Goal: Browse casually: Explore the website without a specific task or goal

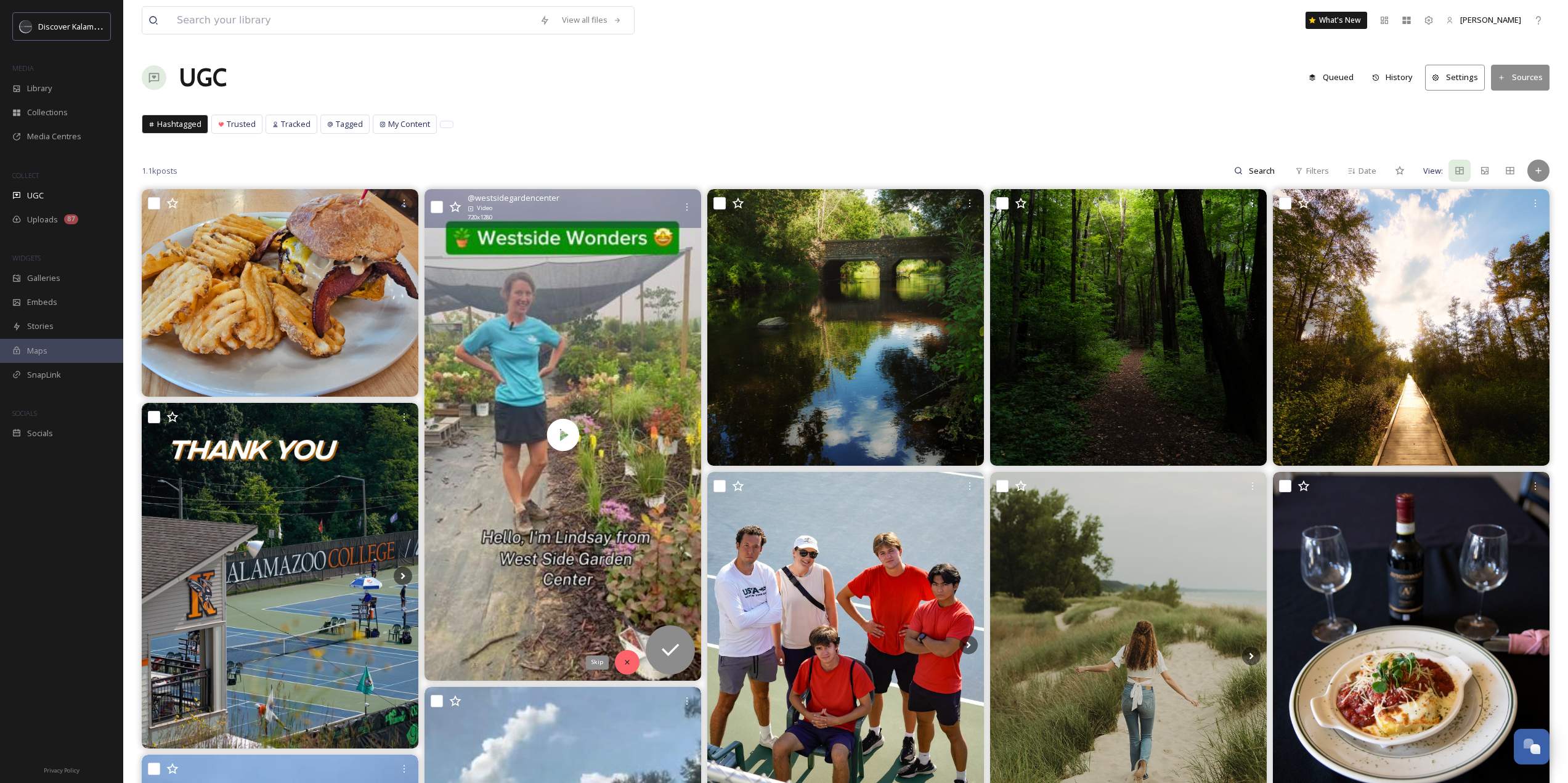
click at [627, 667] on div "Skip" at bounding box center [626, 661] width 24 height 24
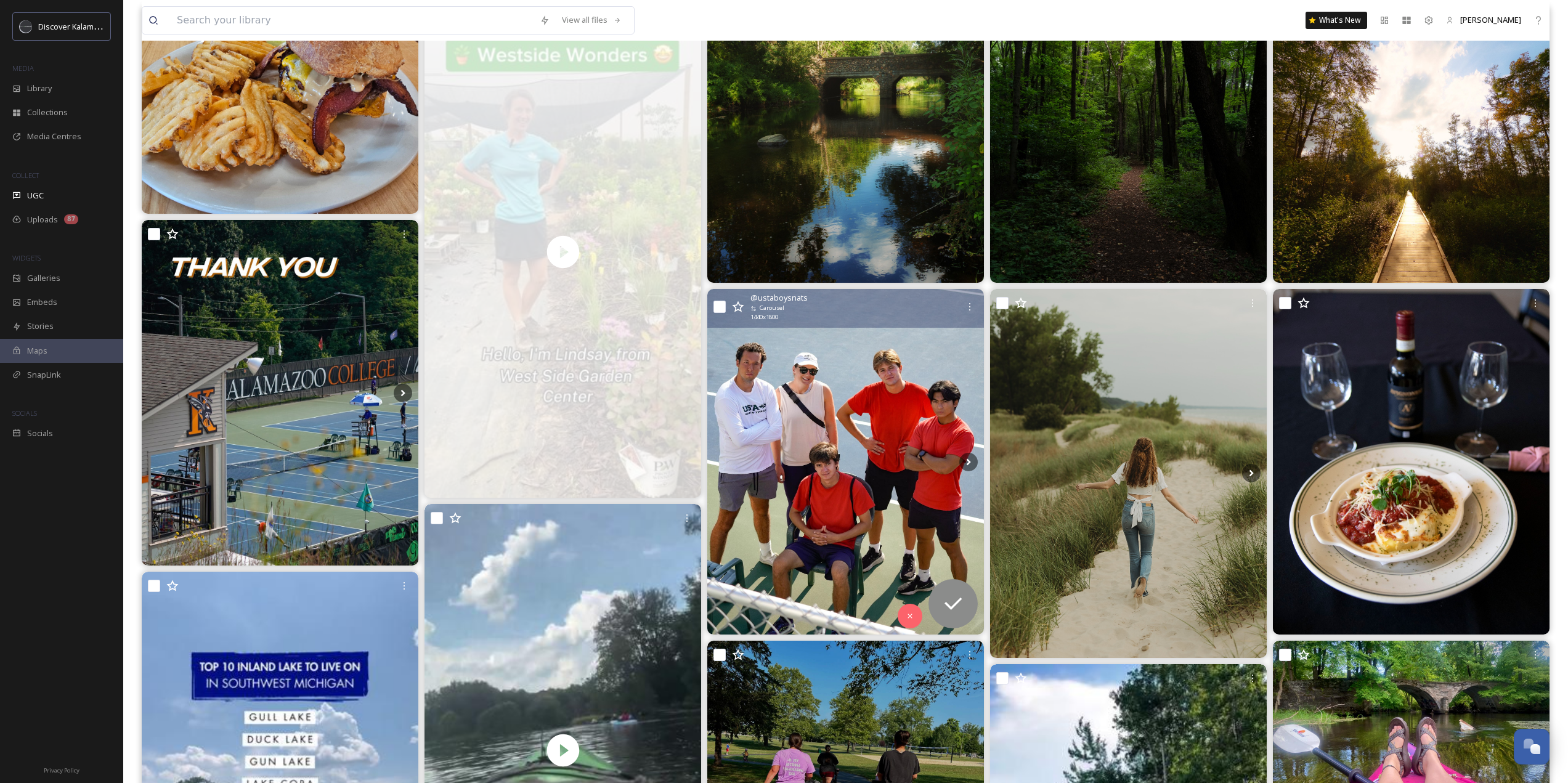
scroll to position [185, 0]
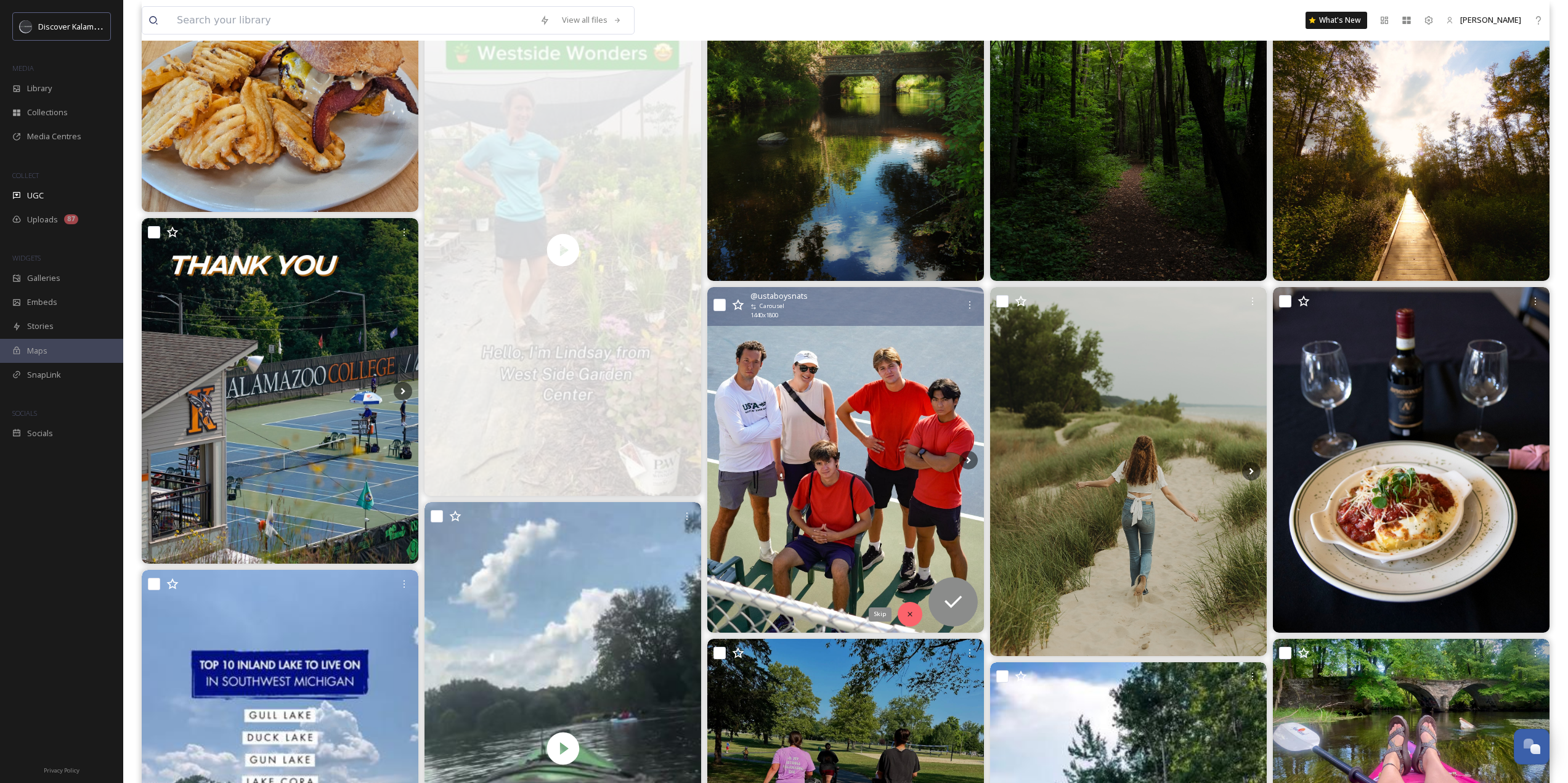
click at [905, 614] on div "Skip" at bounding box center [909, 614] width 24 height 24
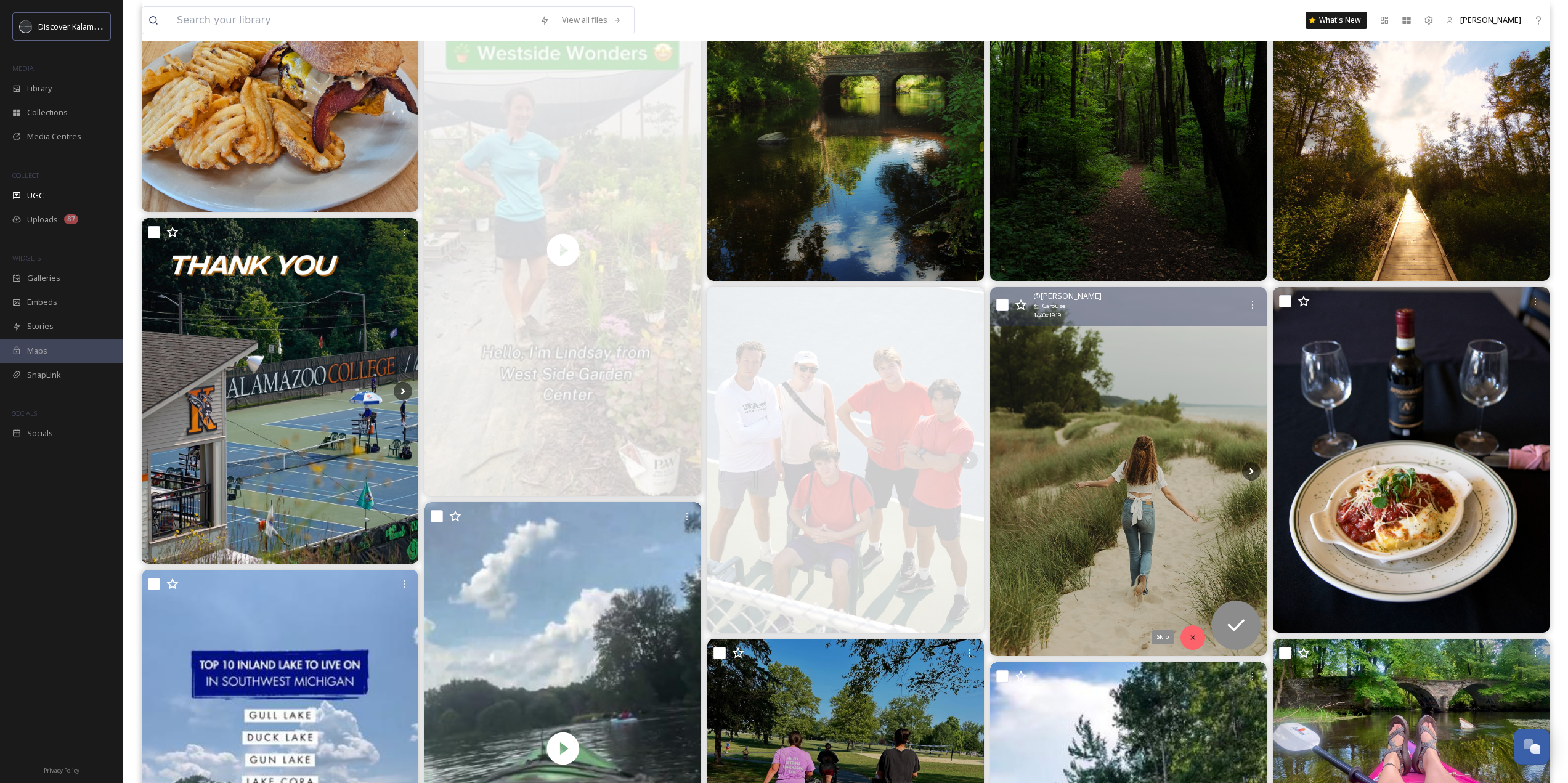
click at [1195, 636] on icon at bounding box center [1193, 638] width 9 height 9
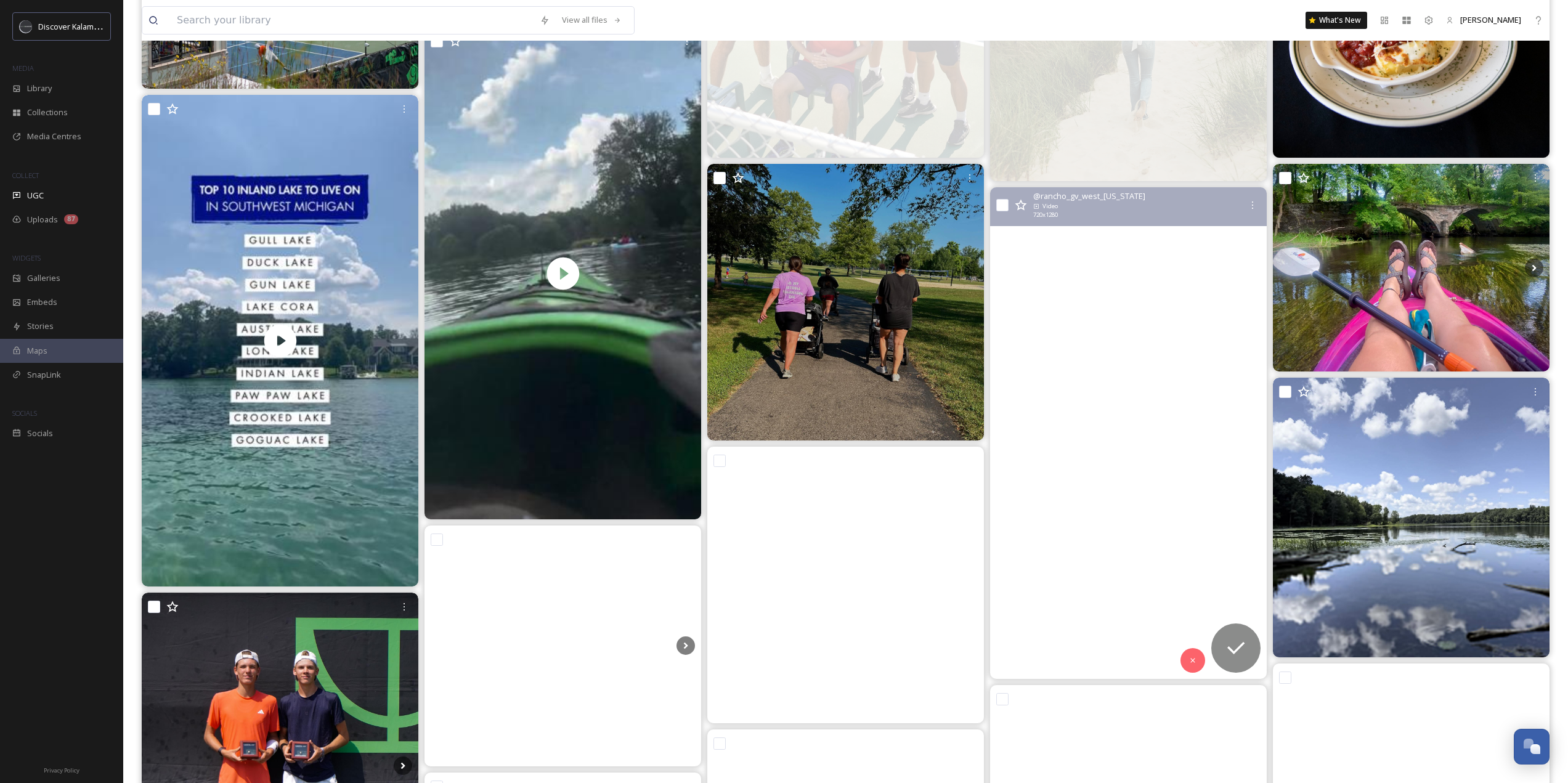
scroll to position [739, 0]
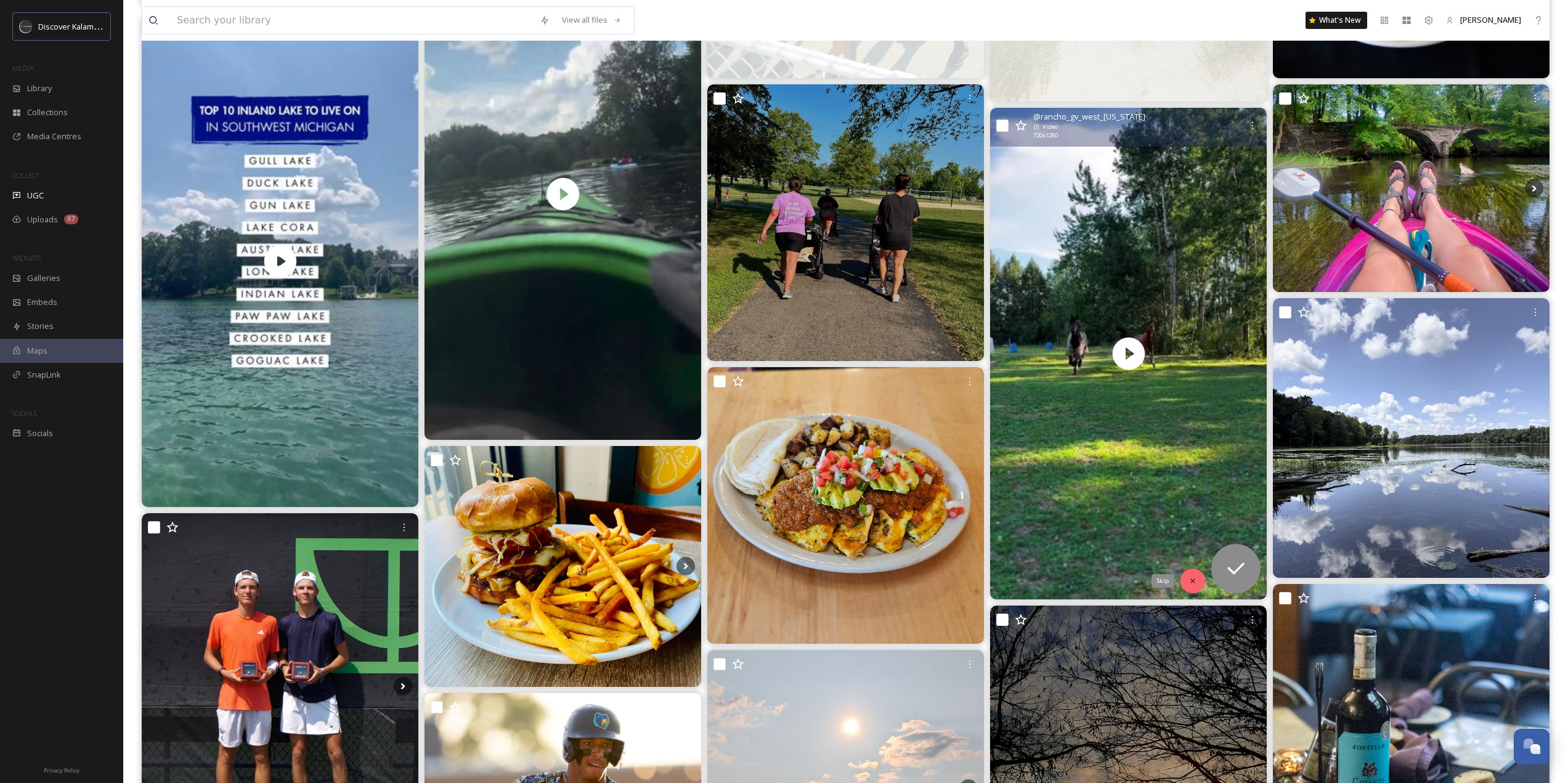
click at [1195, 582] on icon at bounding box center [1193, 581] width 9 height 9
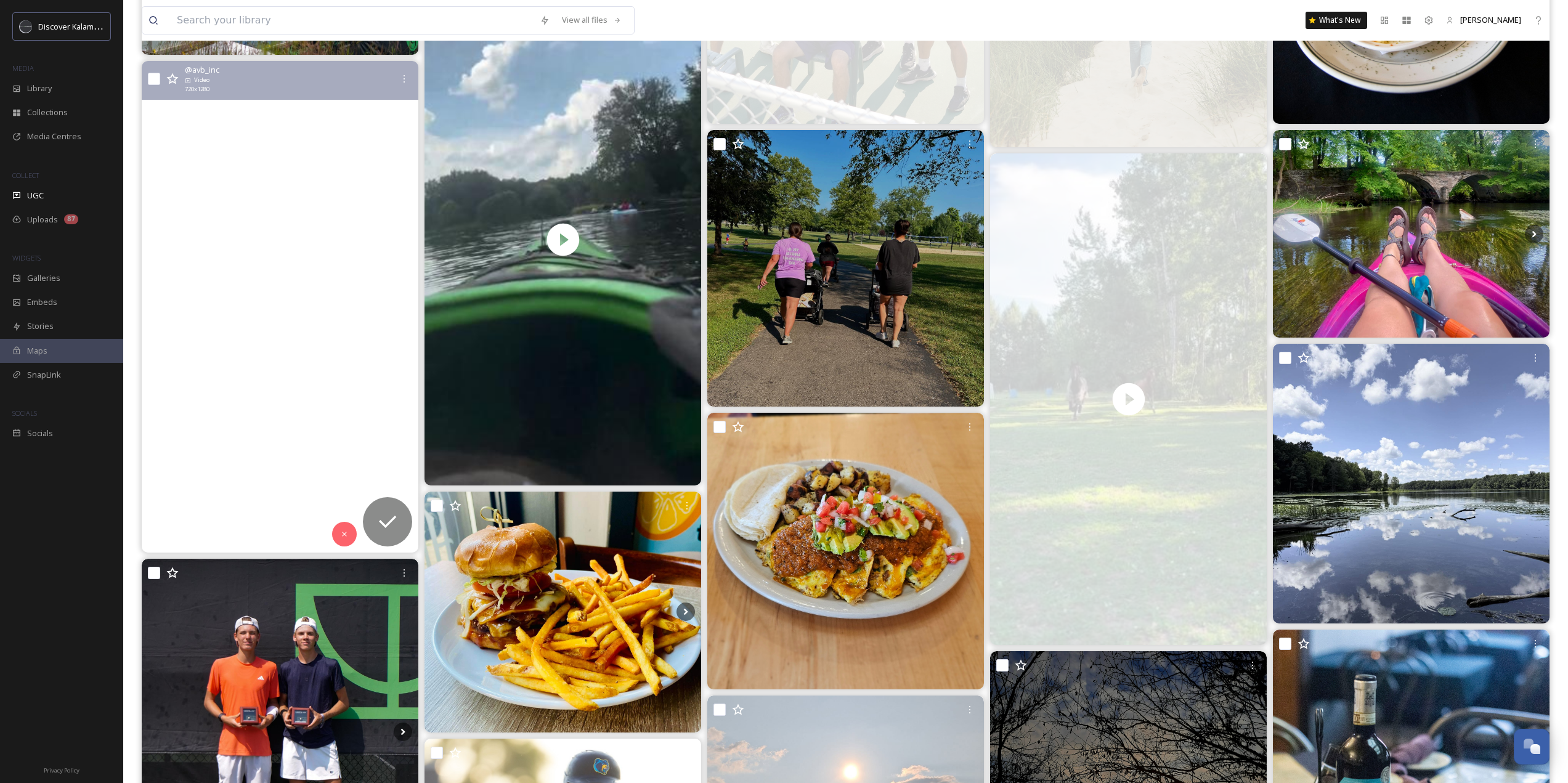
scroll to position [615, 0]
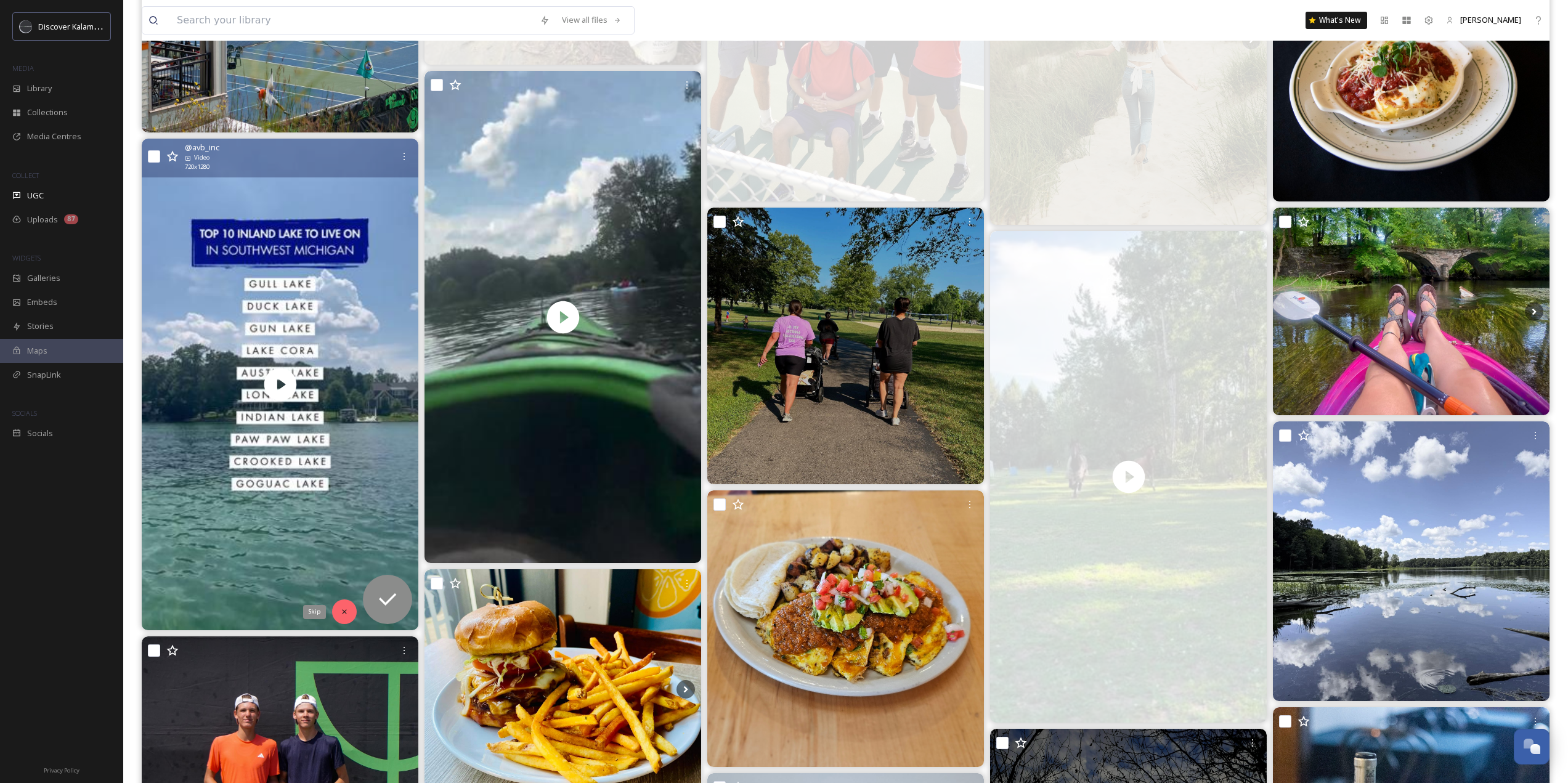
click at [340, 608] on icon at bounding box center [344, 612] width 9 height 9
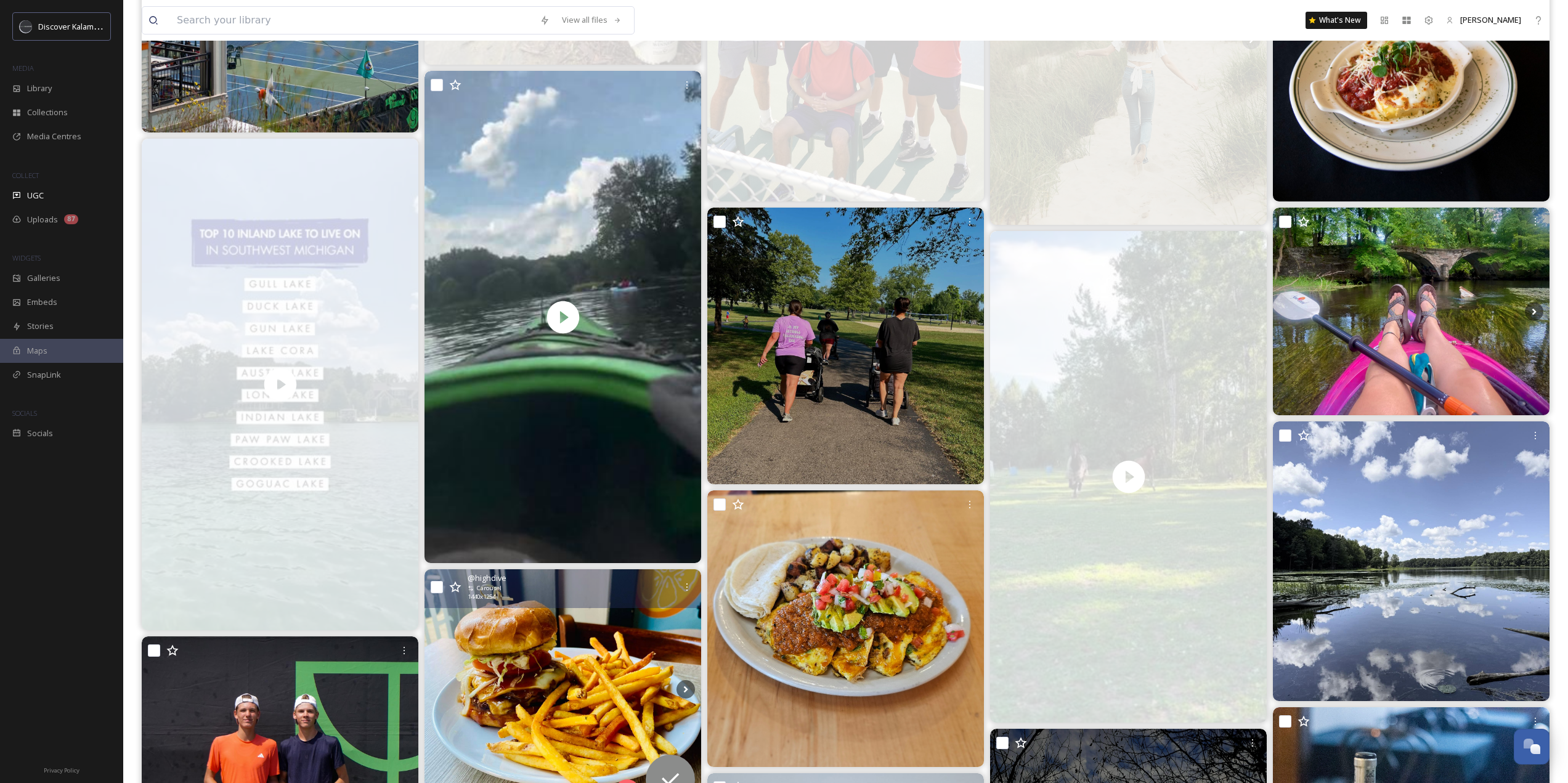
scroll to position [985, 0]
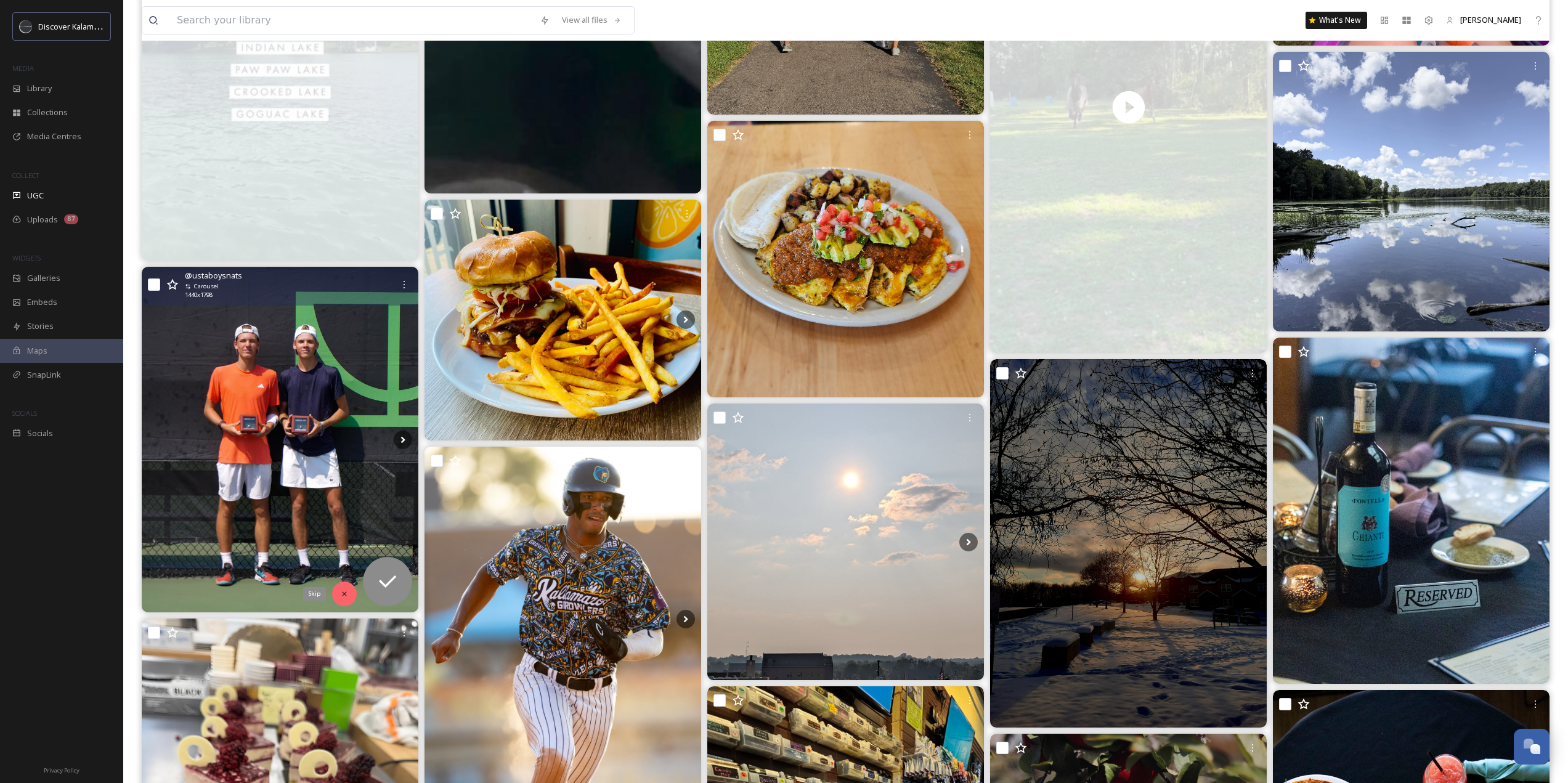
click at [346, 593] on icon at bounding box center [344, 594] width 9 height 9
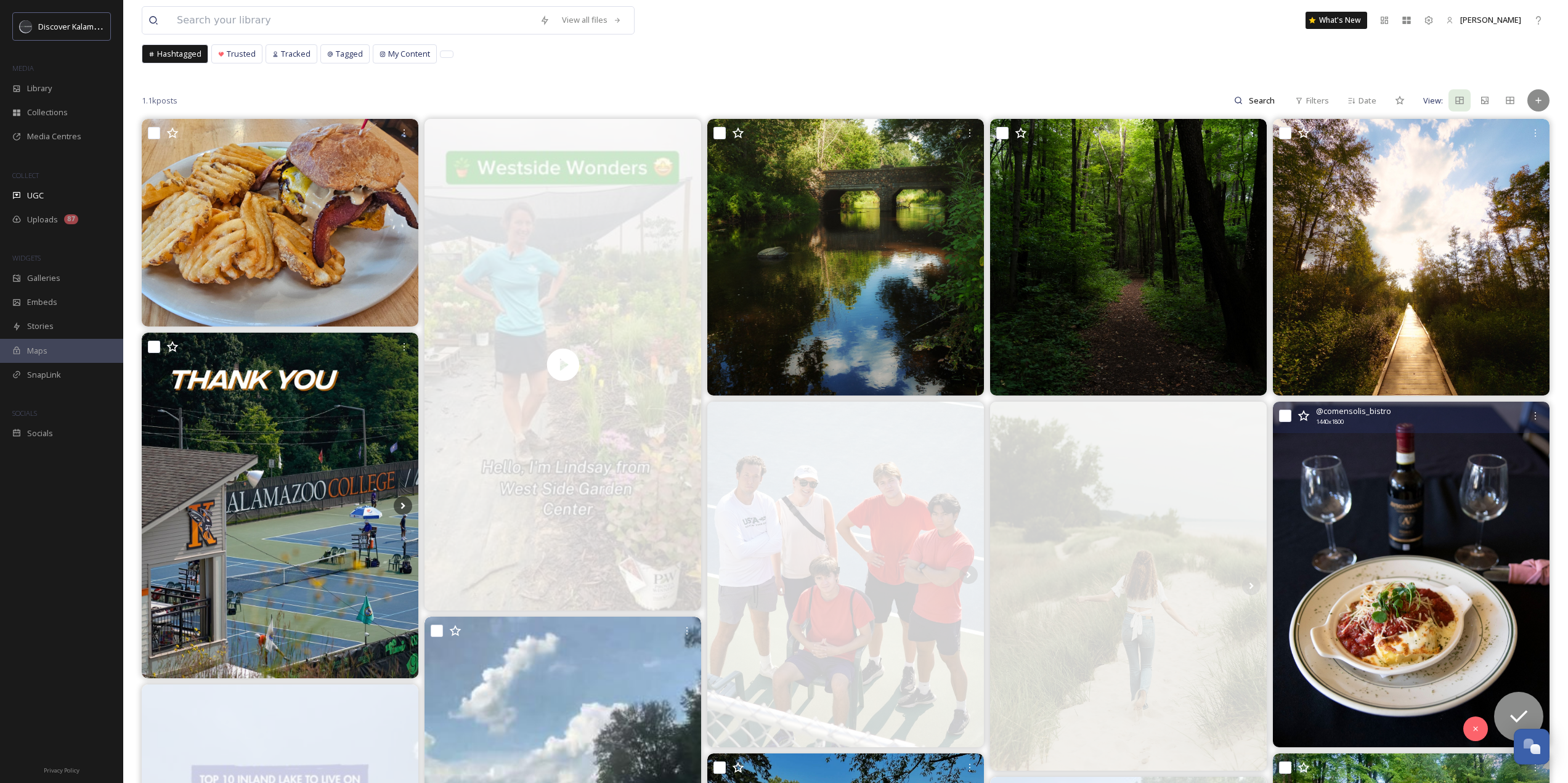
scroll to position [0, 0]
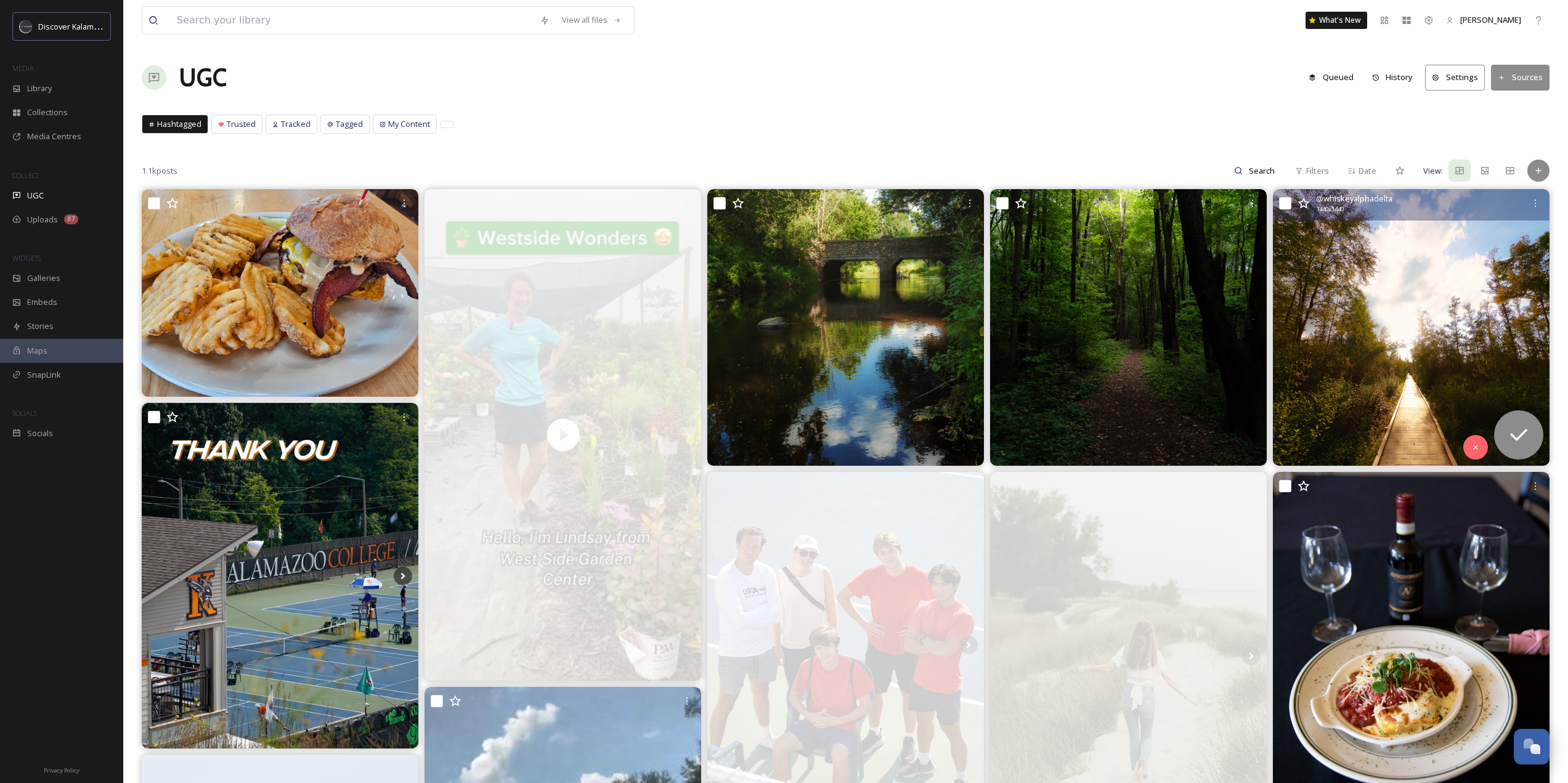
click at [1398, 436] on img at bounding box center [1410, 327] width 277 height 277
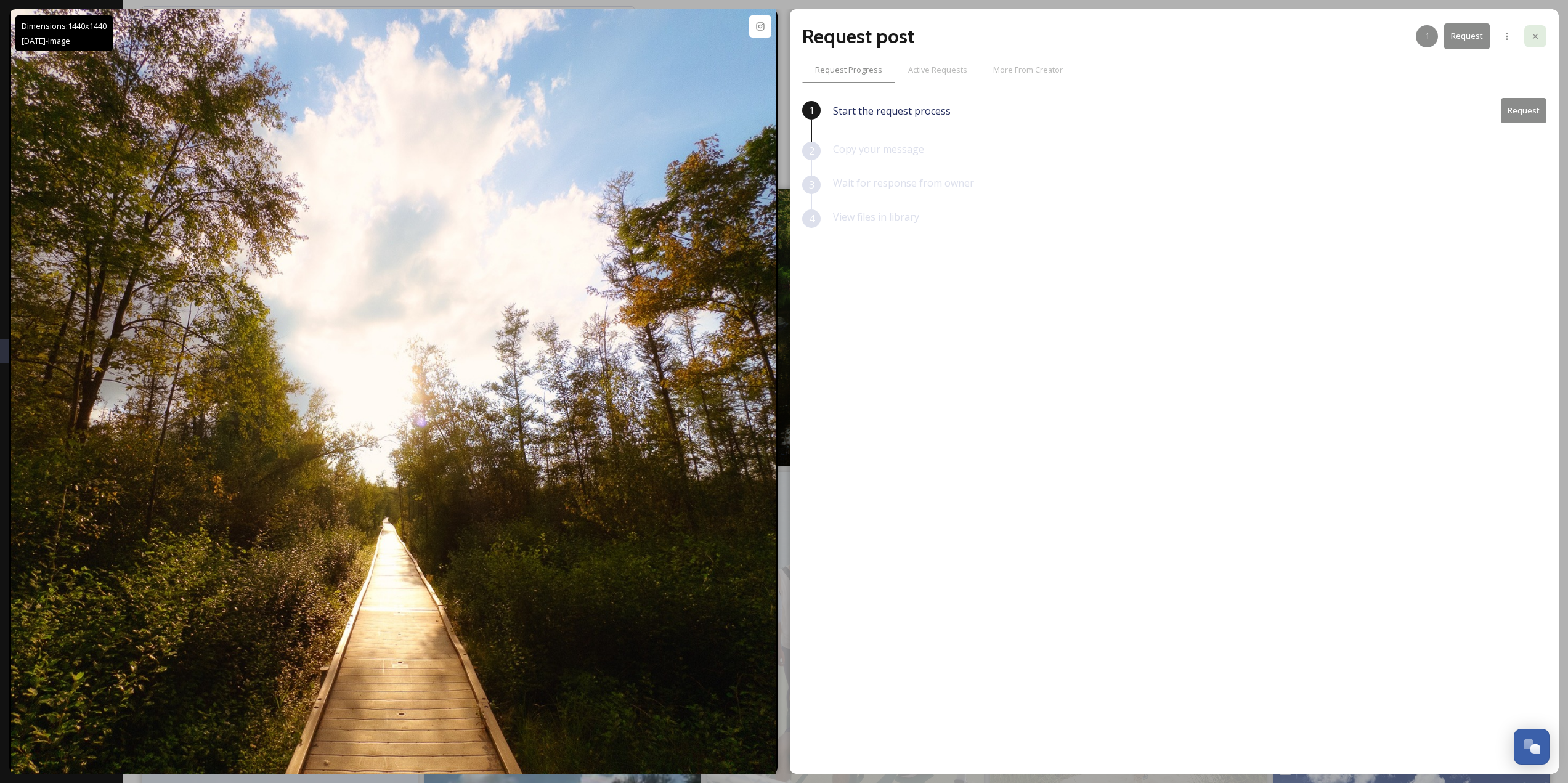
click at [1542, 39] on div at bounding box center [1535, 36] width 22 height 22
